Goal: Task Accomplishment & Management: Use online tool/utility

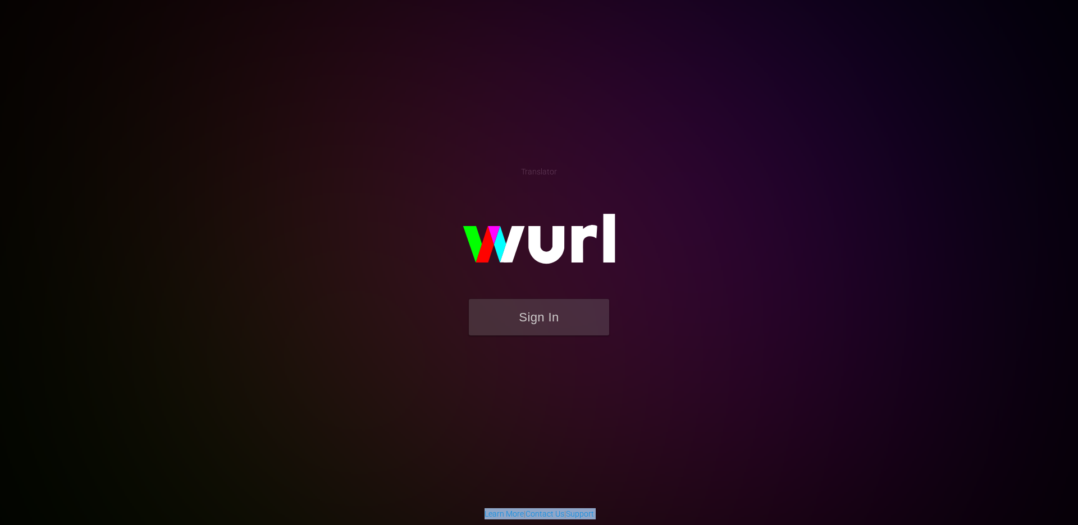
click at [542, 245] on img at bounding box center [539, 244] width 225 height 109
click at [660, 359] on div "Sign In" at bounding box center [539, 267] width 260 height 181
click at [667, 359] on div "Sign In" at bounding box center [539, 267] width 260 height 181
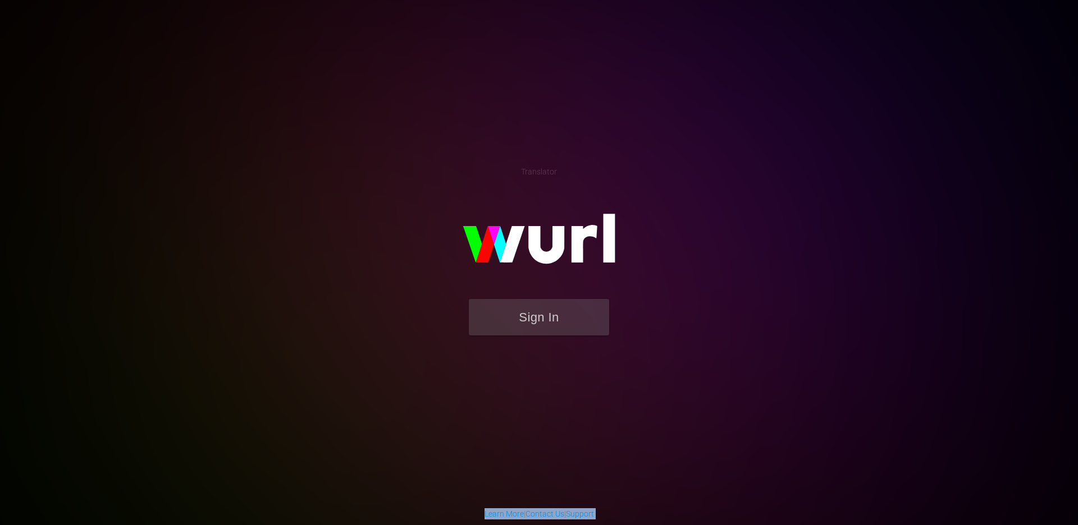
click at [669, 359] on div "Sign In" at bounding box center [539, 267] width 260 height 181
click at [514, 359] on div "Sign In" at bounding box center [539, 267] width 260 height 181
click at [642, 193] on img at bounding box center [539, 244] width 225 height 109
click at [669, 243] on div "Sign In" at bounding box center [539, 267] width 260 height 181
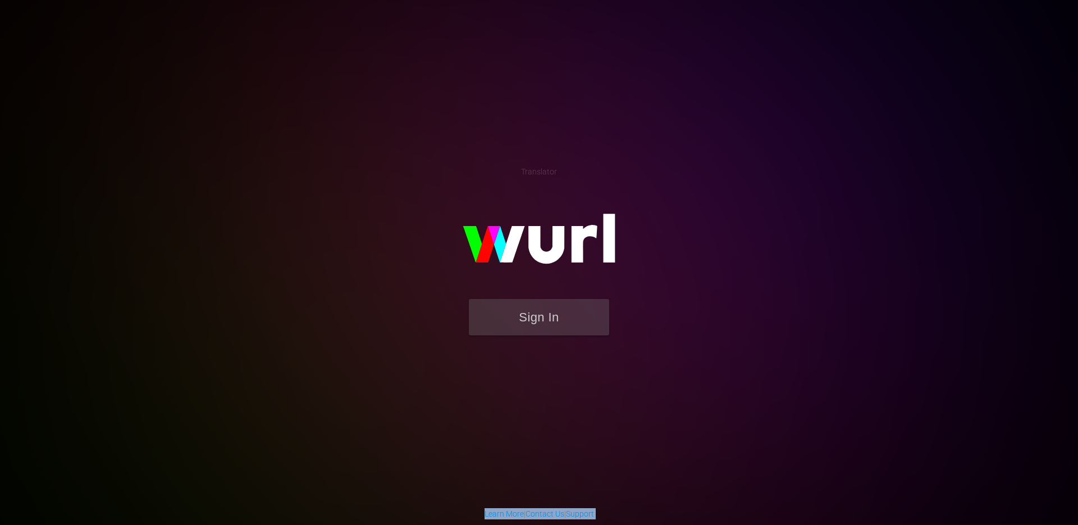
click at [669, 243] on div "Sign In" at bounding box center [539, 267] width 260 height 181
click at [669, 307] on div "Sign In" at bounding box center [539, 267] width 260 height 181
click at [426, 17] on body "Translator Sign In Learn More | Contact Us | Support" at bounding box center [539, 262] width 1078 height 525
